Goal: Information Seeking & Learning: Find specific page/section

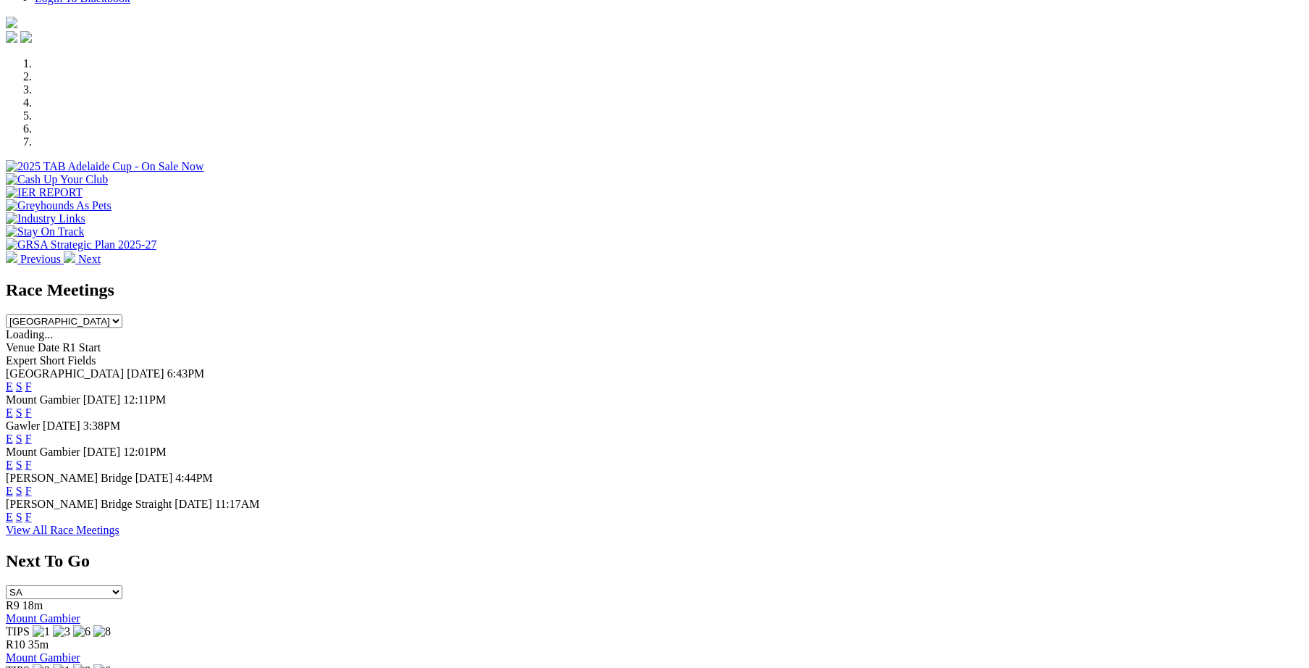
scroll to position [400, 0]
click at [32, 380] on link "F" at bounding box center [28, 386] width 7 height 12
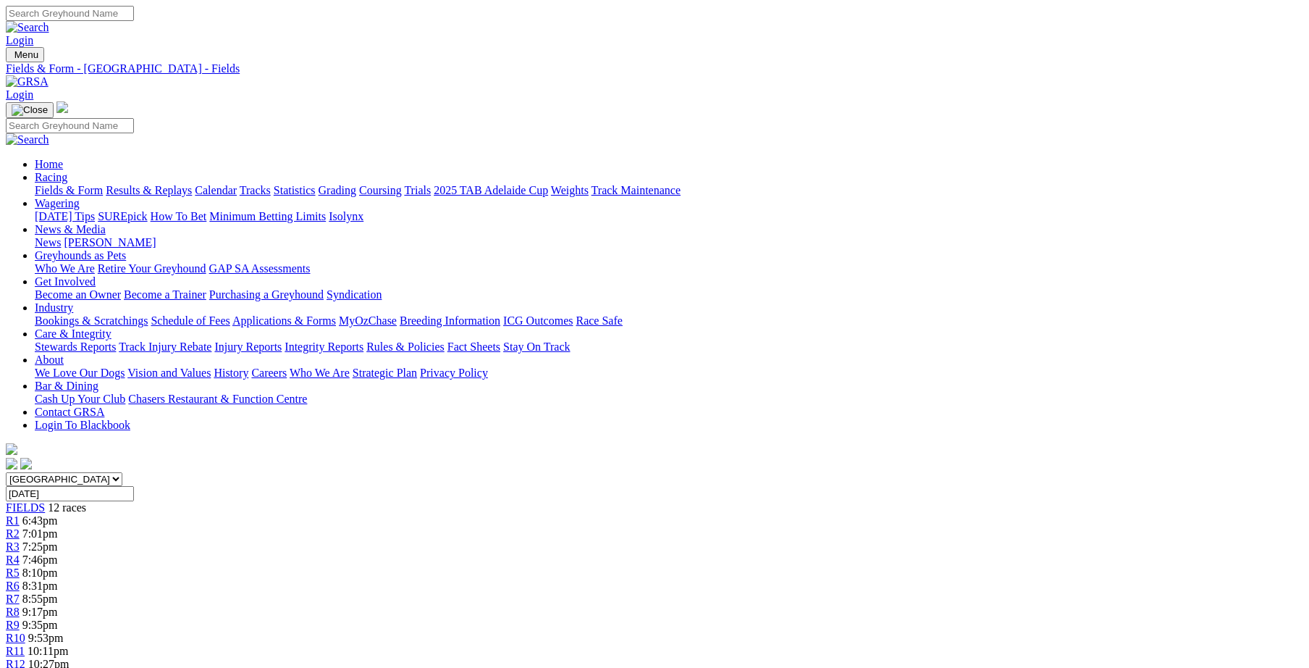
click at [364, 340] on link "Integrity Reports" at bounding box center [324, 346] width 79 height 12
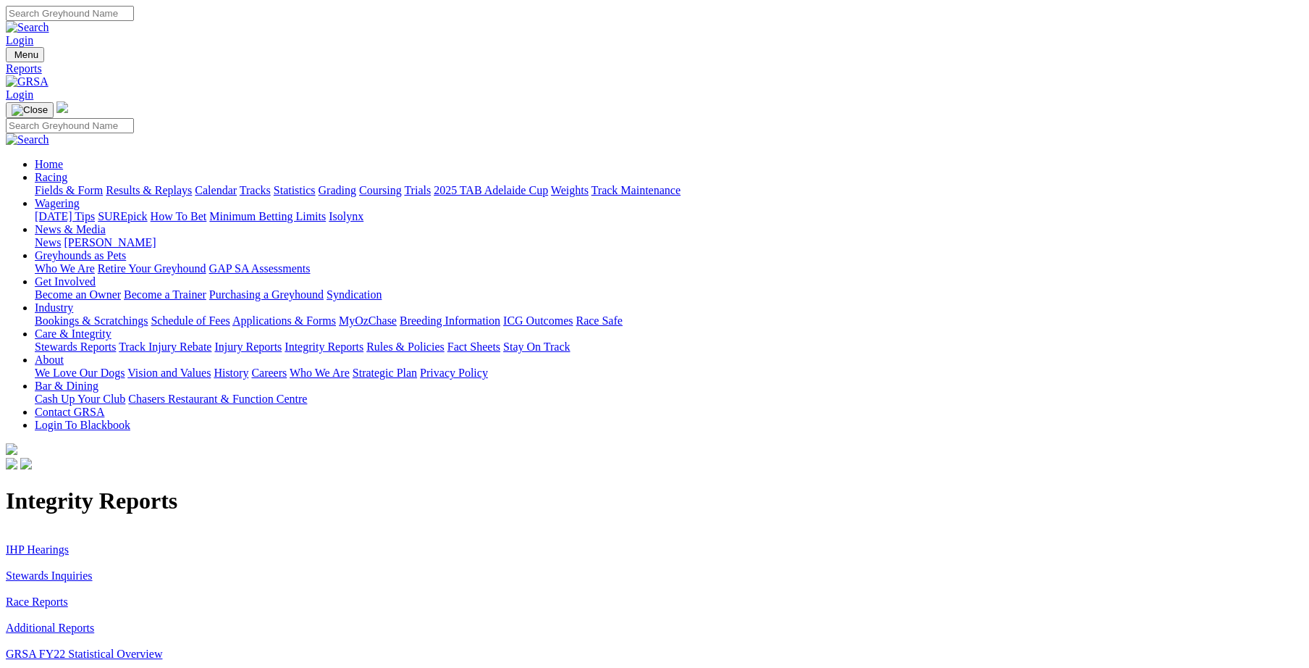
click at [93, 569] on link "Stewards Inquiries" at bounding box center [49, 575] width 87 height 12
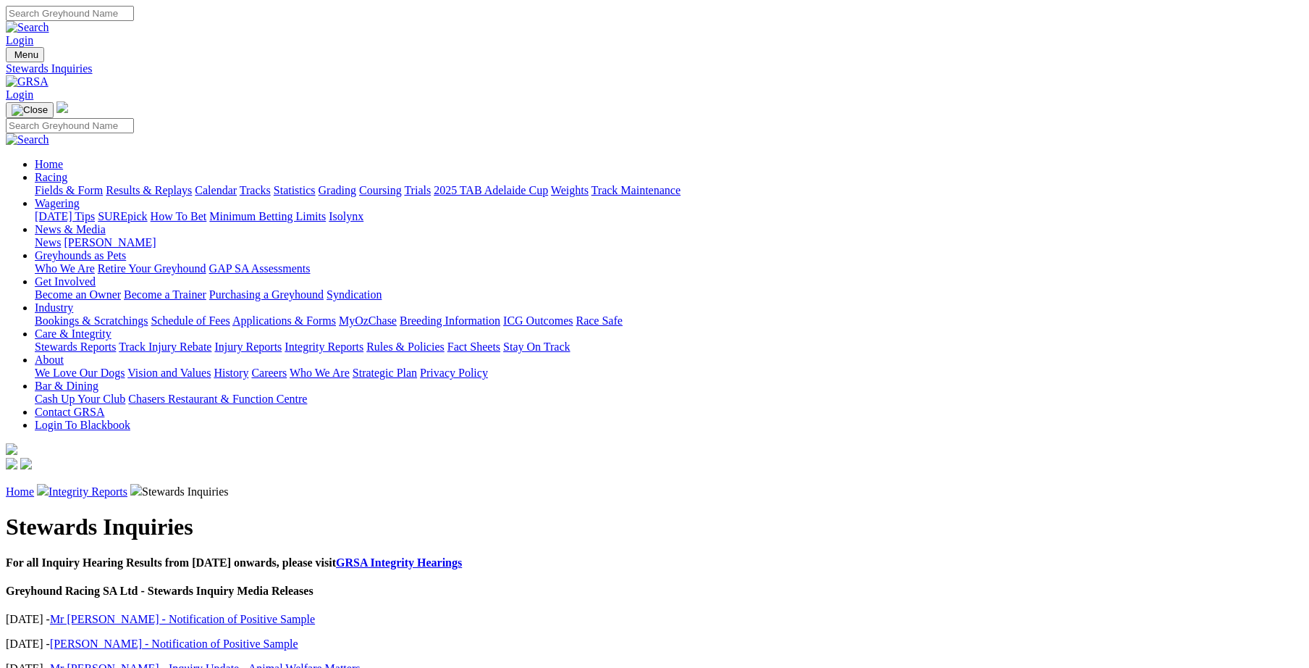
click at [127, 485] on link "Integrity Reports" at bounding box center [88, 491] width 79 height 12
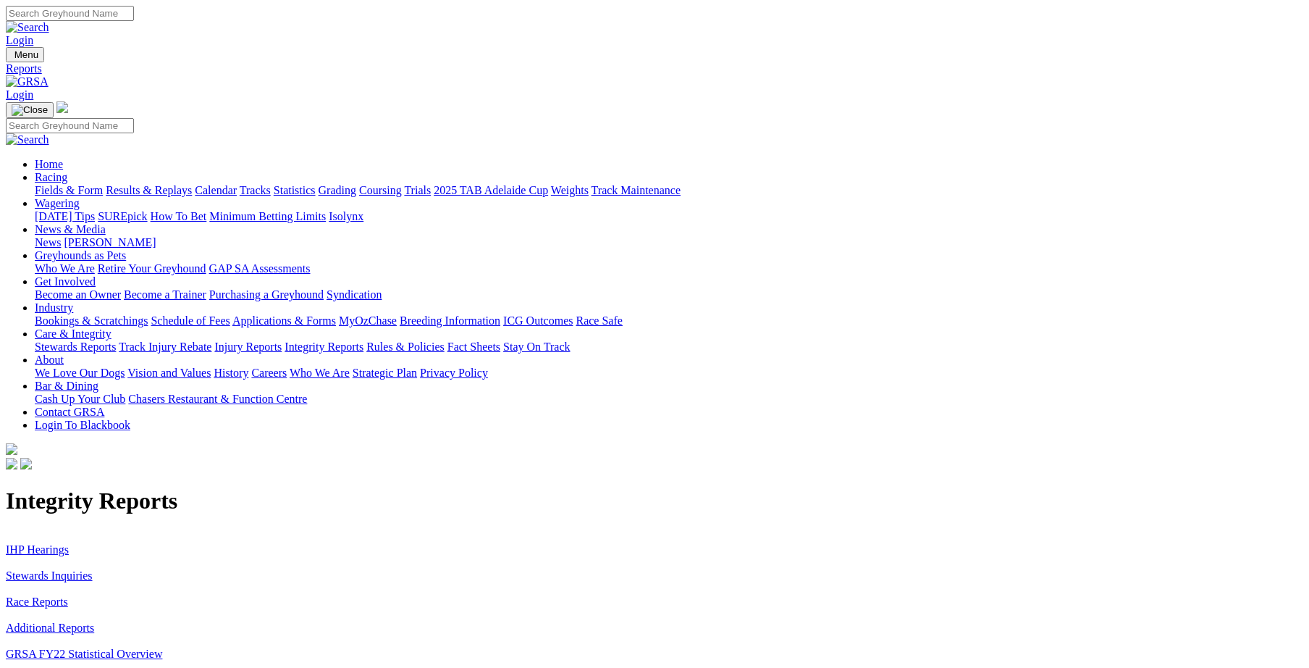
click at [69, 543] on link "IHP Hearings" at bounding box center [37, 549] width 63 height 12
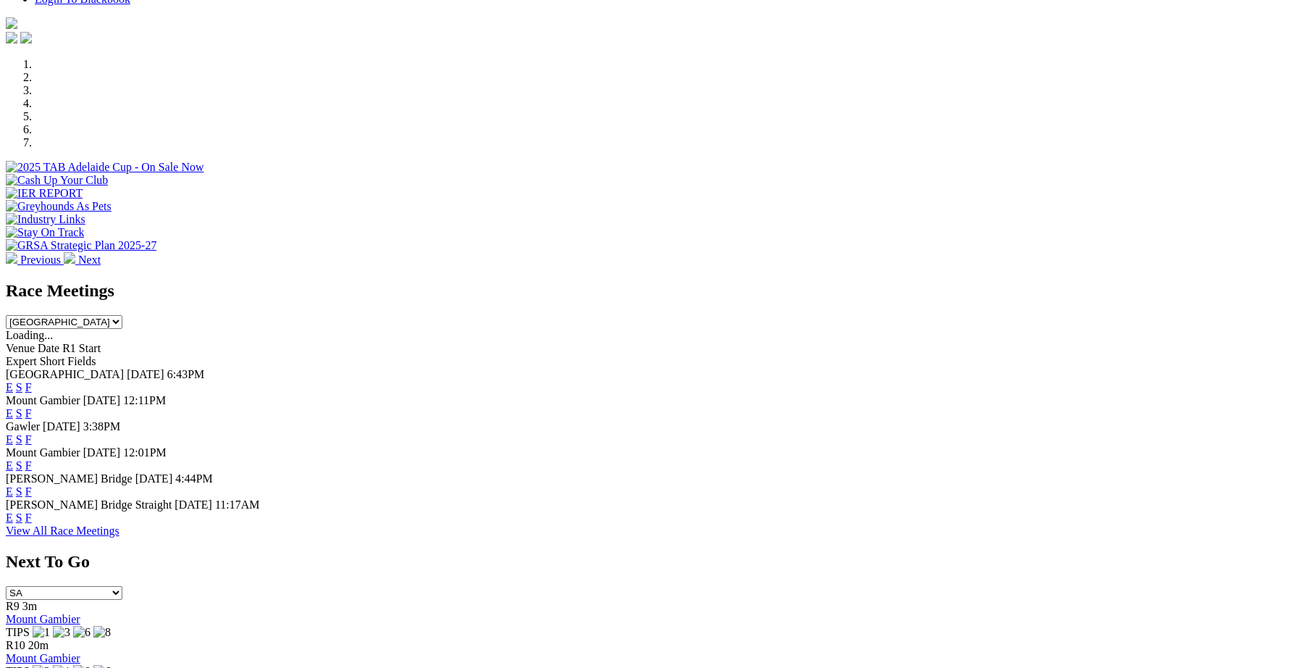
scroll to position [400, 0]
